Goal: Task Accomplishment & Management: Manage account settings

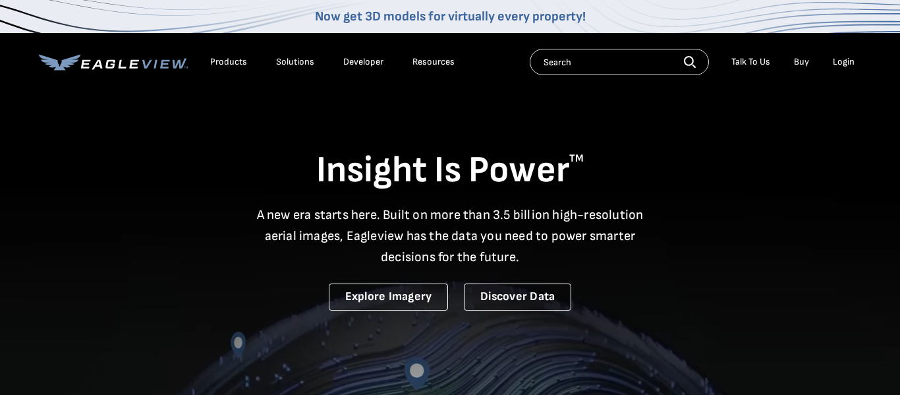
click at [855, 71] on li "Login" at bounding box center [843, 62] width 35 height 20
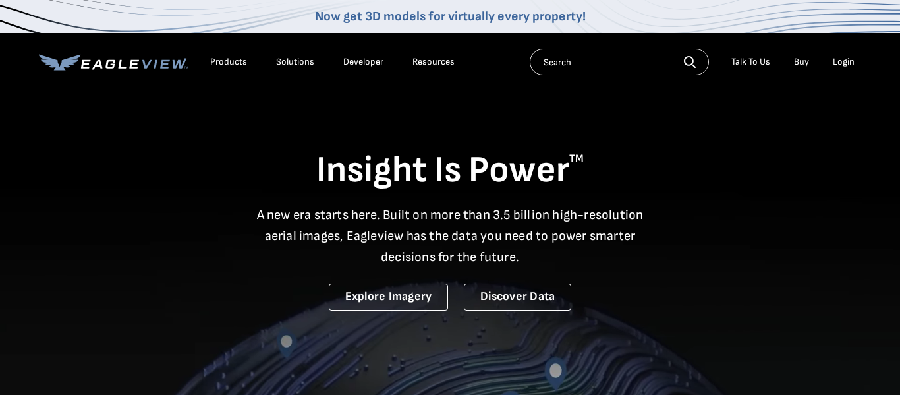
click at [853, 69] on li "Login" at bounding box center [843, 62] width 35 height 20
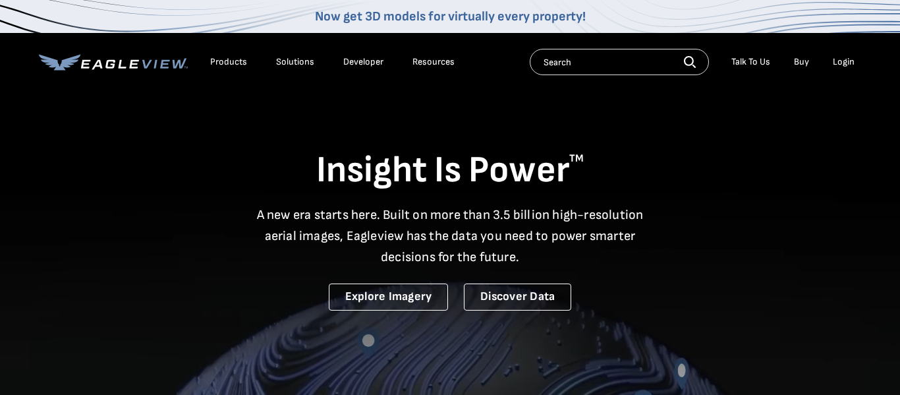
click at [849, 64] on div "Login" at bounding box center [844, 62] width 22 height 12
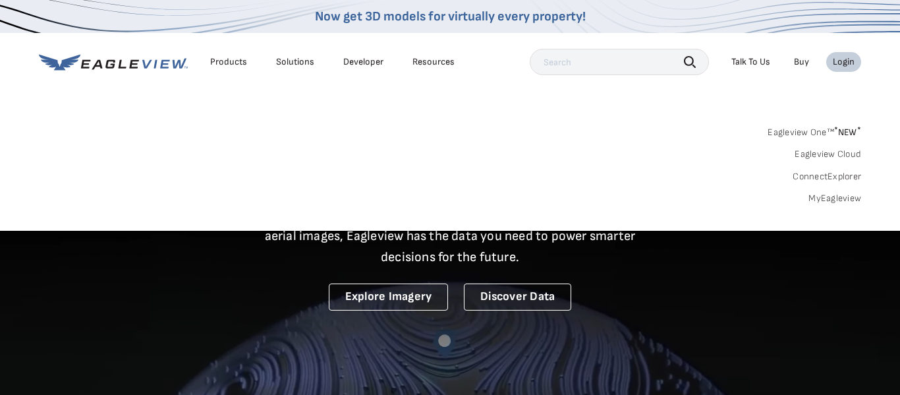
click at [831, 198] on link "MyEagleview" at bounding box center [834, 198] width 53 height 12
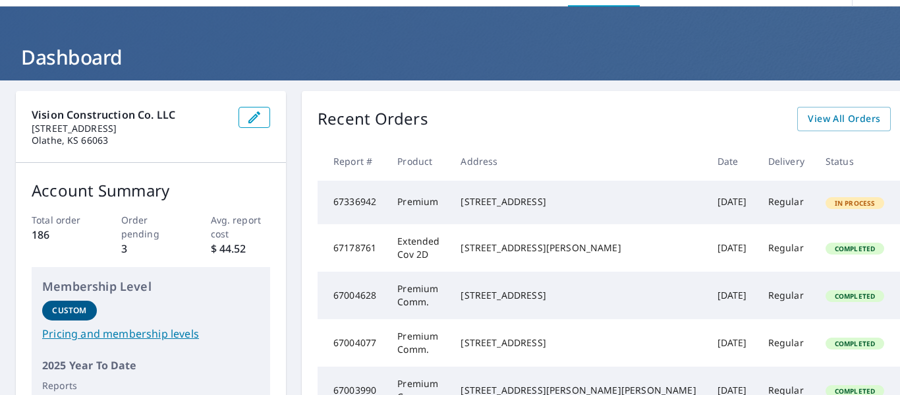
scroll to position [45, 0]
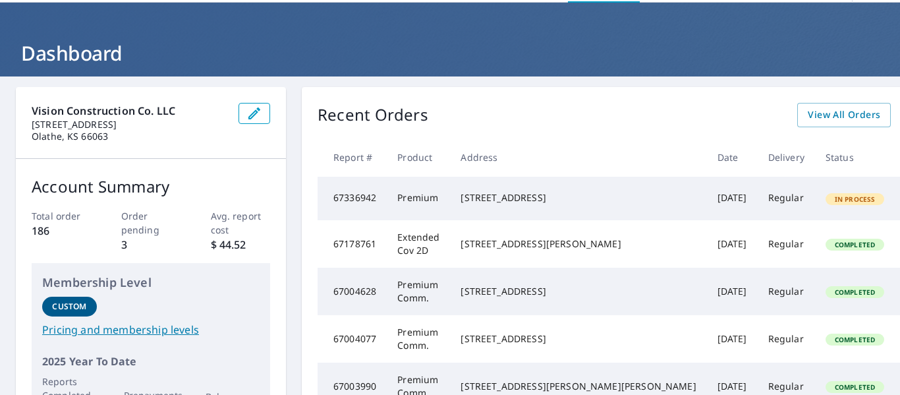
click at [477, 133] on div "Recent Orders View All Orders Start New Order Report # Product Address Date Del…" at bounding box center [658, 265] width 712 height 357
